Goal: Task Accomplishment & Management: Manage account settings

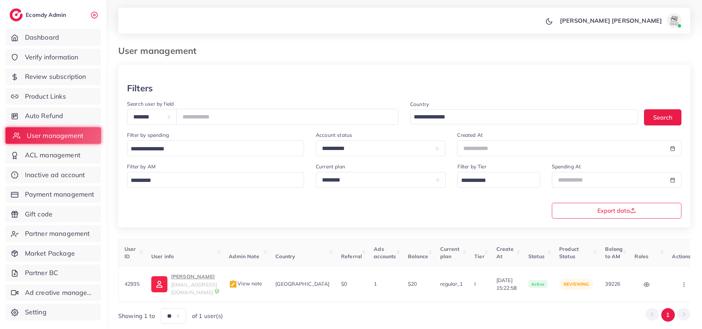
scroll to position [0, 1]
click at [37, 117] on span "Auto Refund" at bounding box center [46, 116] width 39 height 10
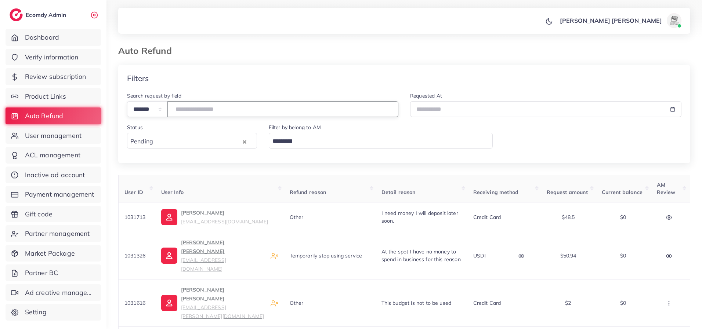
click at [209, 109] on input "number" at bounding box center [282, 109] width 231 height 16
paste input "*******"
type input "*******"
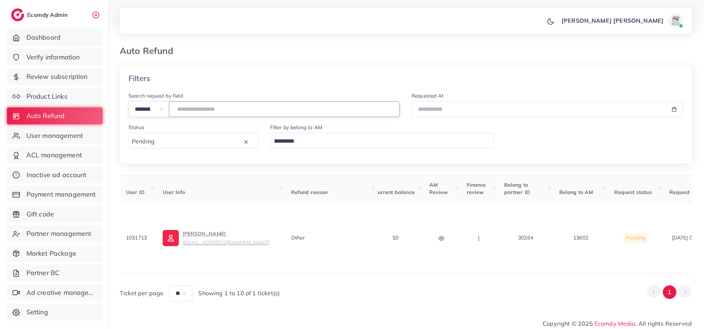
scroll to position [0, 194]
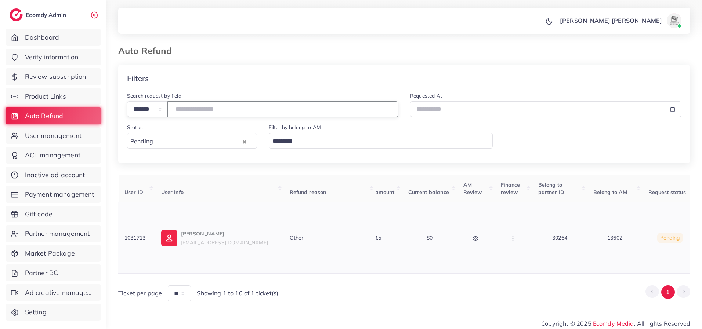
click at [514, 239] on icon "button" at bounding box center [513, 239] width 6 height 6
click at [525, 224] on span "Reject" at bounding box center [526, 220] width 18 height 7
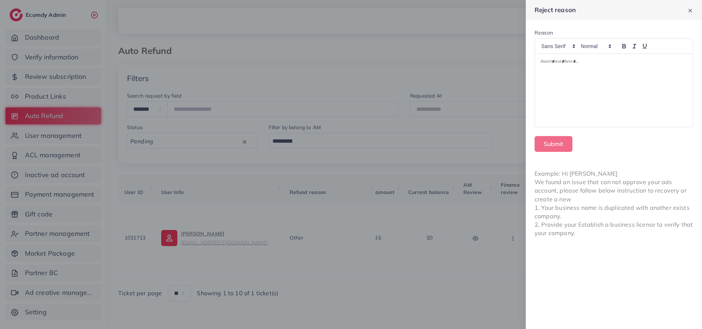
click at [557, 66] on p at bounding box center [614, 62] width 147 height 9
click at [548, 146] on button "Submit" at bounding box center [554, 144] width 38 height 16
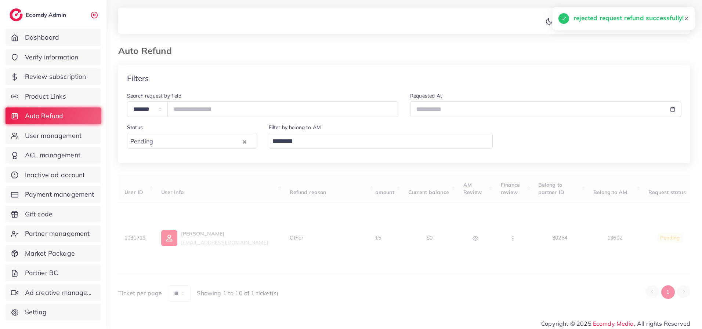
scroll to position [0, 0]
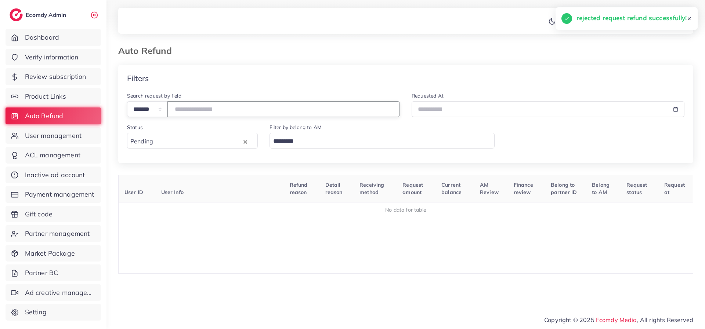
drag, startPoint x: 218, startPoint y: 110, endPoint x: 165, endPoint y: 110, distance: 53.2
click at [165, 110] on div "**********" at bounding box center [263, 109] width 273 height 16
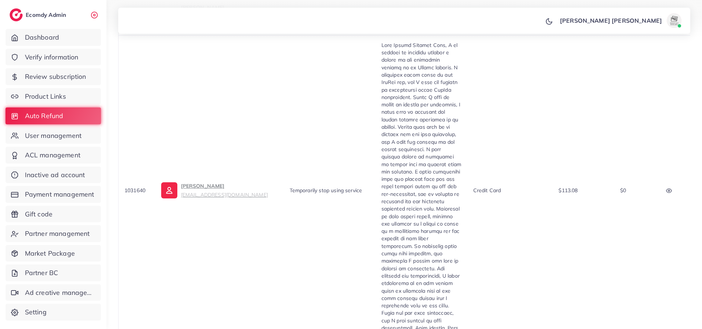
scroll to position [365, 0]
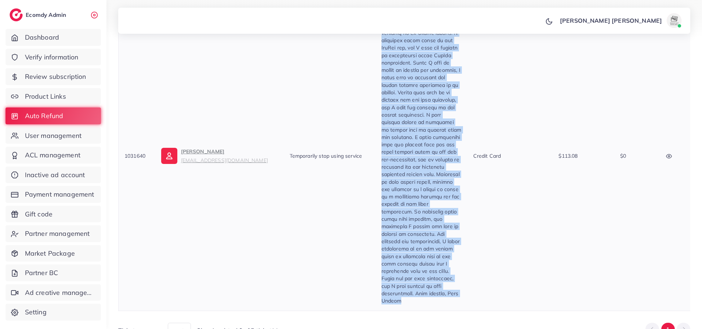
drag, startPoint x: 382, startPoint y: 113, endPoint x: 421, endPoint y: 255, distance: 146.9
click at [421, 255] on div at bounding box center [422, 156] width 80 height 298
copy span "Dear Ecomdy Support Team, I am writing to formally request a refund of the rema…"
drag, startPoint x: 146, startPoint y: 111, endPoint x: 124, endPoint y: 111, distance: 21.7
click at [124, 153] on span "1031640" at bounding box center [134, 156] width 21 height 7
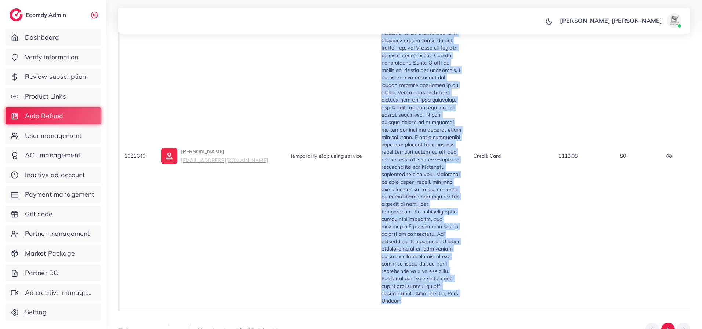
copy span "1031640"
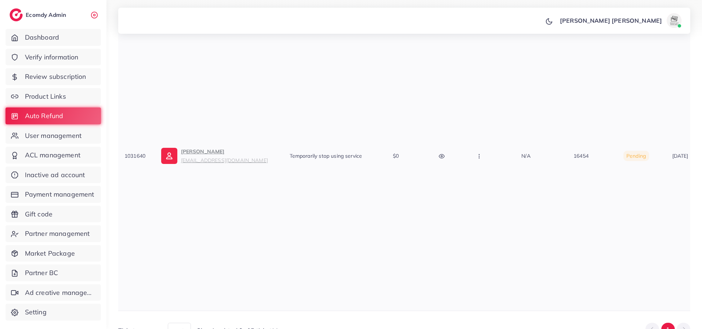
scroll to position [0, 227]
click at [480, 154] on icon "button" at bounding box center [480, 157] width 6 height 6
click at [490, 191] on span "Manual Refund" at bounding box center [504, 194] width 42 height 7
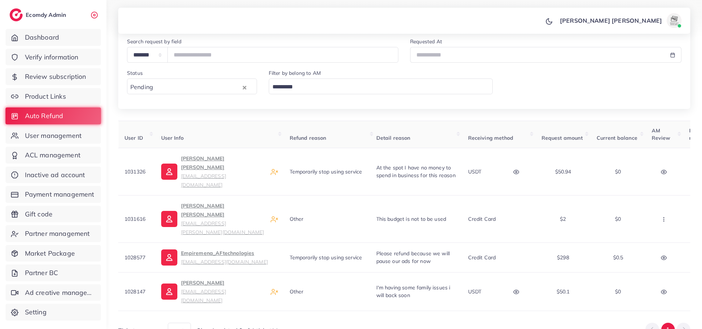
scroll to position [0, 0]
drag, startPoint x: 273, startPoint y: 227, endPoint x: 182, endPoint y: 228, distance: 91.1
click at [182, 249] on div "Empiremena_AFtechnologies [EMAIL_ADDRESS][DOMAIN_NAME]" at bounding box center [219, 258] width 117 height 18
copy small "[EMAIL_ADDRESS][DOMAIN_NAME]"
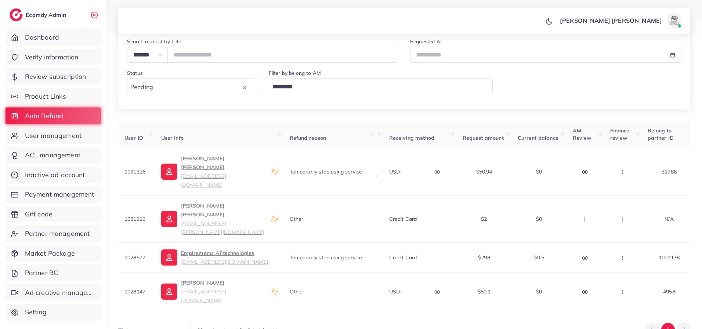
scroll to position [0, 84]
click at [622, 258] on circle "button" at bounding box center [622, 258] width 0 height 0
click at [631, 215] on span "Manual Refund" at bounding box center [647, 218] width 42 height 7
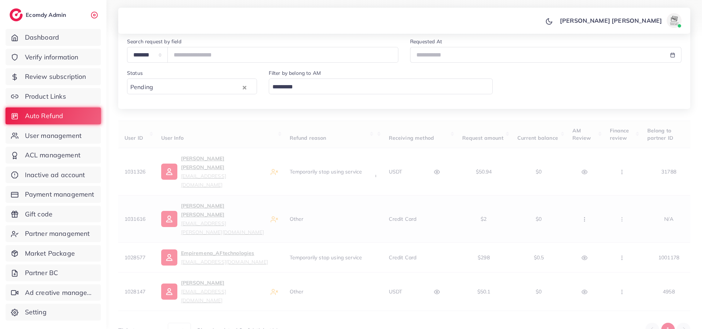
scroll to position [25, 0]
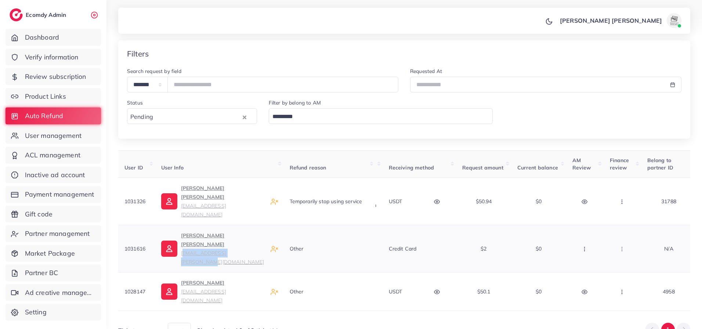
drag, startPoint x: 249, startPoint y: 229, endPoint x: 182, endPoint y: 232, distance: 66.9
click at [182, 232] on td "[PERSON_NAME] [PERSON_NAME] [PERSON_NAME][EMAIL_ADDRESS][DOMAIN_NAME]" at bounding box center [219, 248] width 129 height 47
copy small "[EMAIL_ADDRESS][PERSON_NAME][DOMAIN_NAME]"
click at [623, 241] on div "Auto Refund Manual Refund Reject" at bounding box center [623, 249] width 26 height 17
click at [622, 241] on div "Auto Refund Manual Refund Reject" at bounding box center [623, 249] width 26 height 17
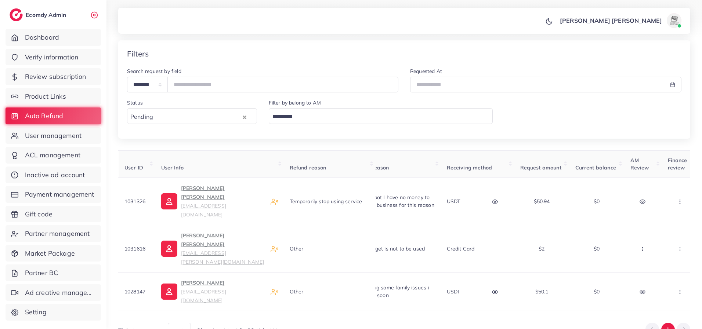
scroll to position [0, 0]
